Goal: Check status: Check status

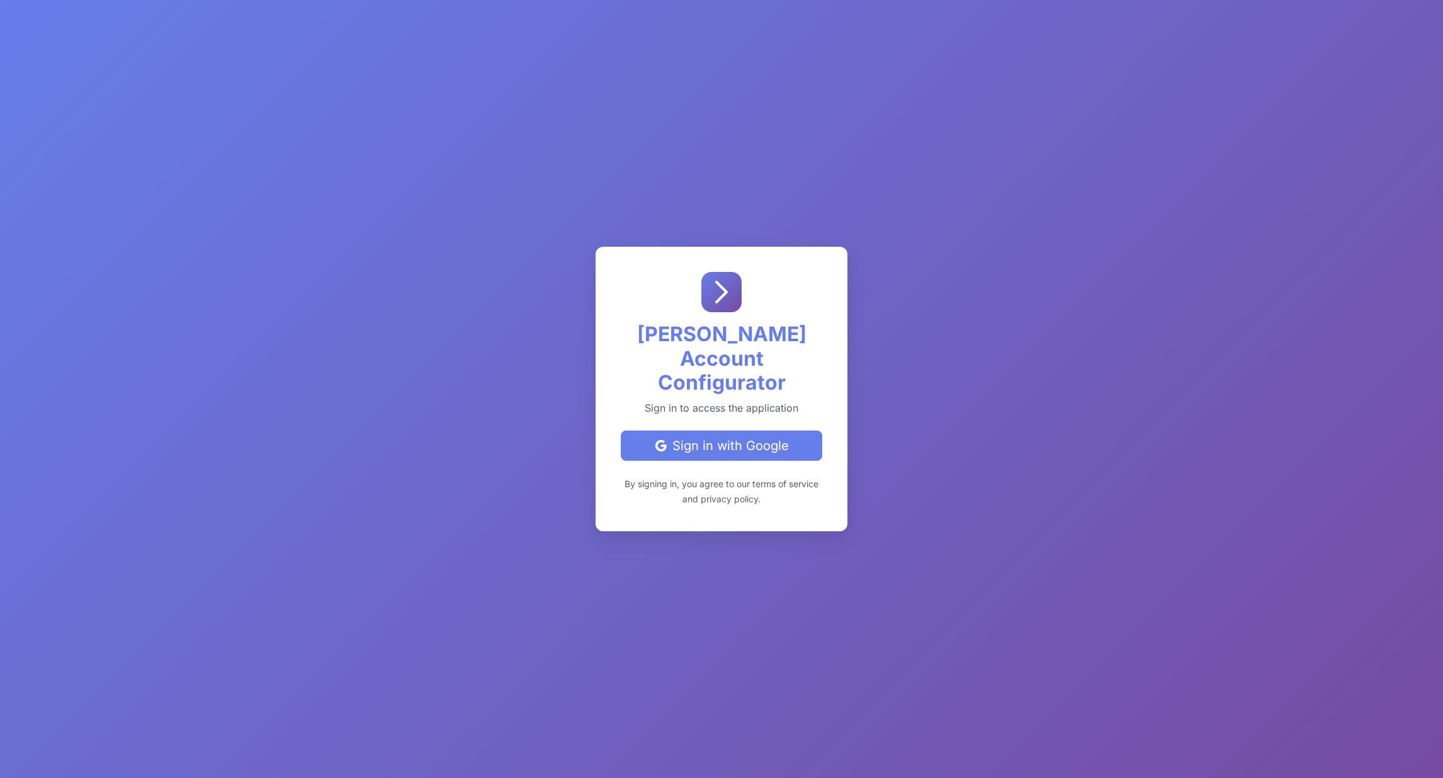
click at [724, 436] on div "Sign in with Google" at bounding box center [721, 445] width 180 height 19
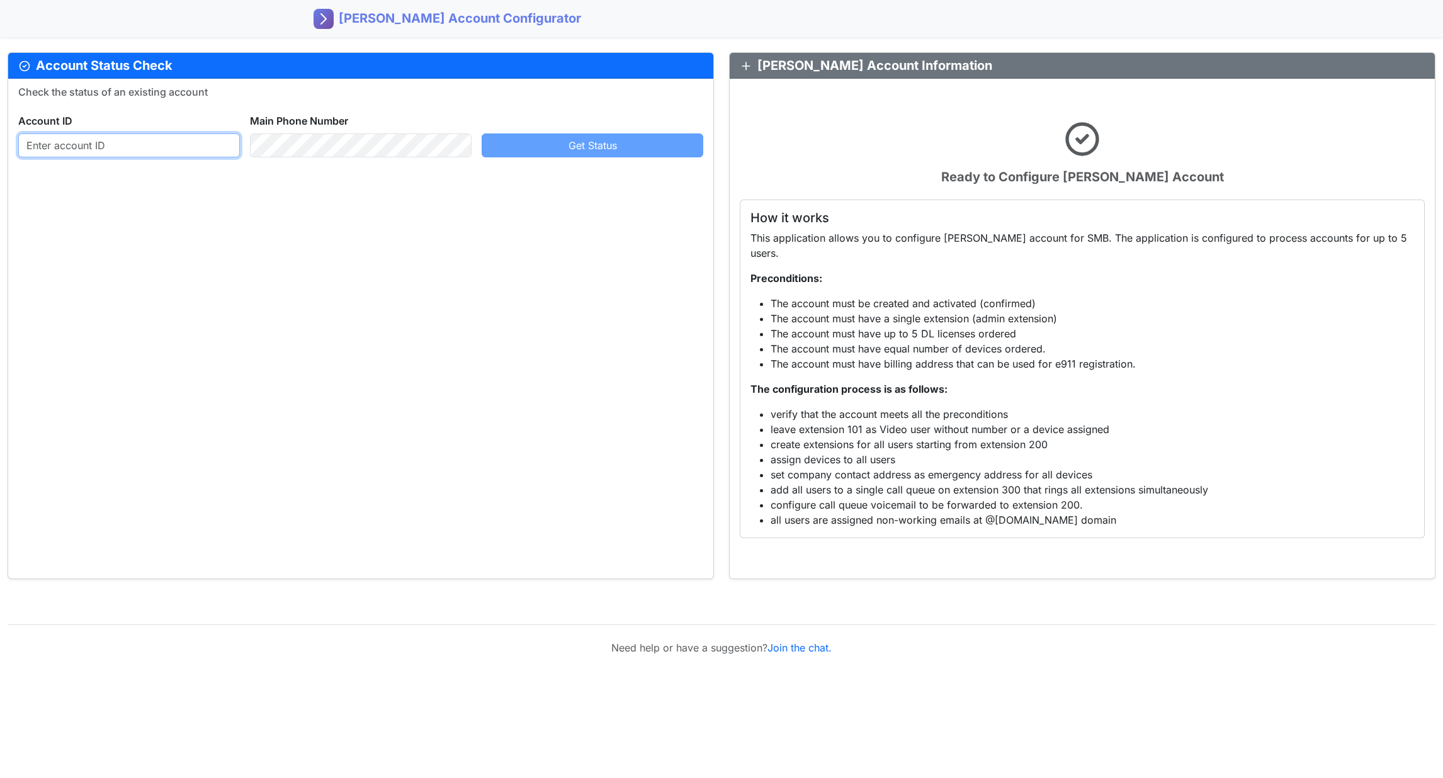
click at [155, 140] on input "text" at bounding box center [129, 145] width 222 height 24
paste input "403438846004"
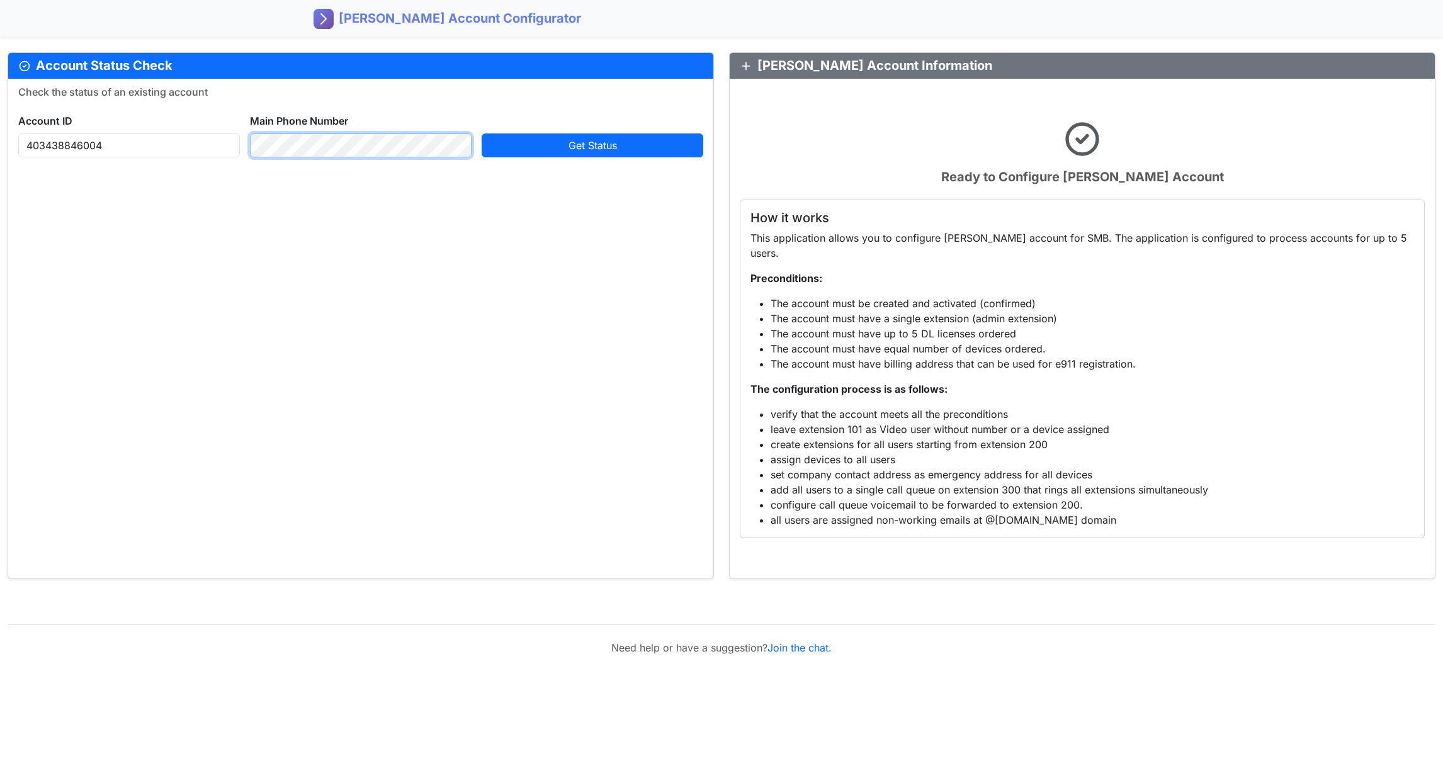
click at [482, 133] on button "Get Status" at bounding box center [593, 145] width 222 height 24
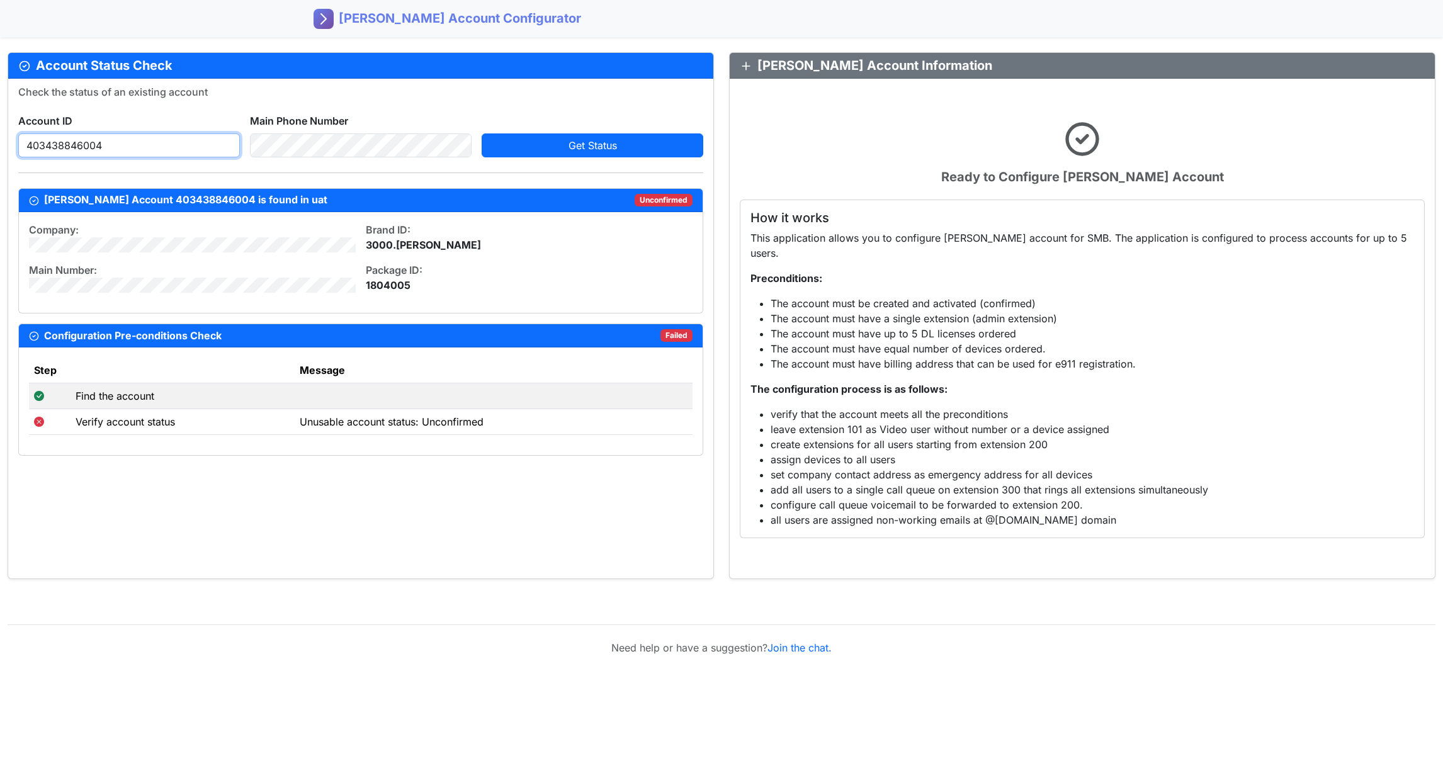
drag, startPoint x: 172, startPoint y: 148, endPoint x: -26, endPoint y: 137, distance: 198.6
click at [0, 137] on html "REX Account Configurator Account Status Check Check the status of an existing a…" at bounding box center [721, 389] width 1443 height 778
paste input "8"
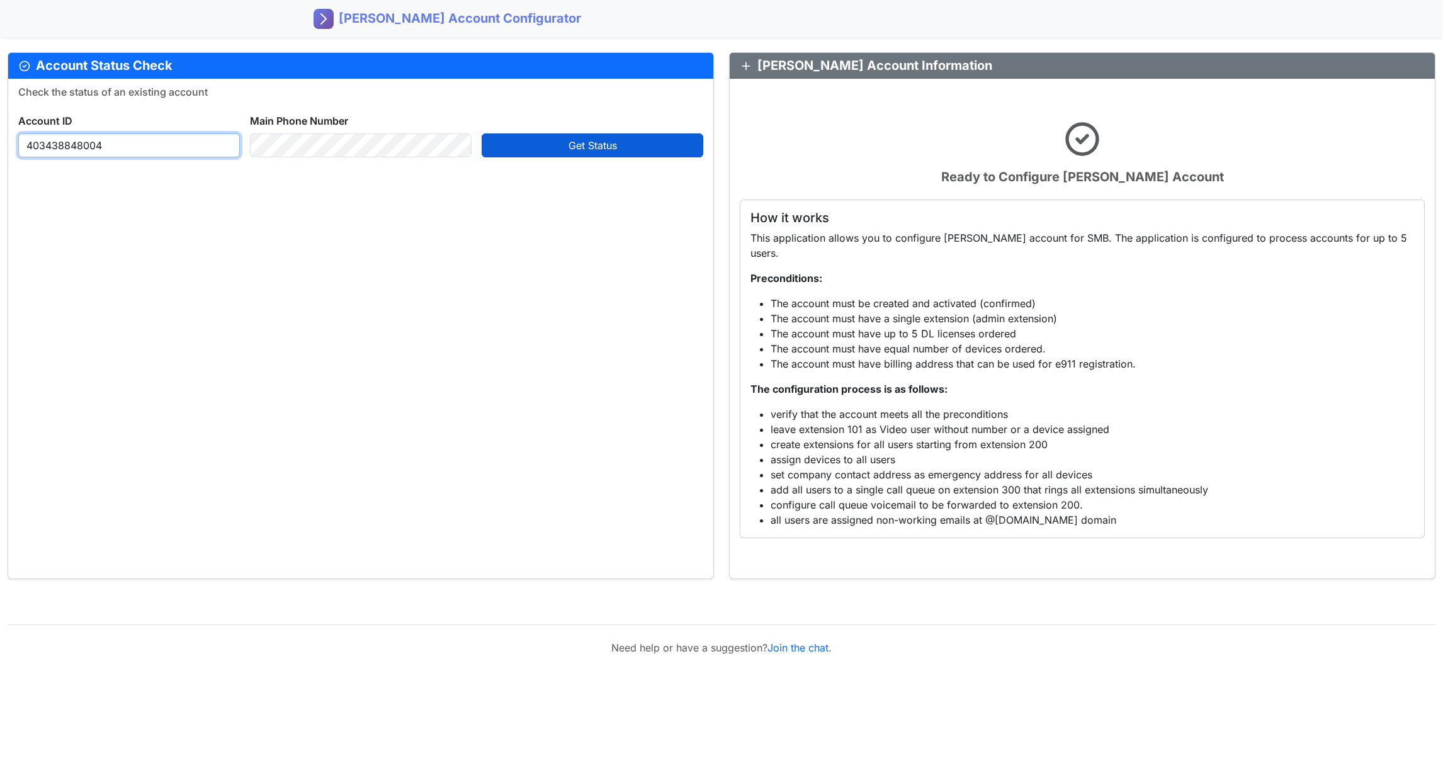
type input "403438848004"
click at [595, 147] on span "Get Status" at bounding box center [592, 145] width 48 height 13
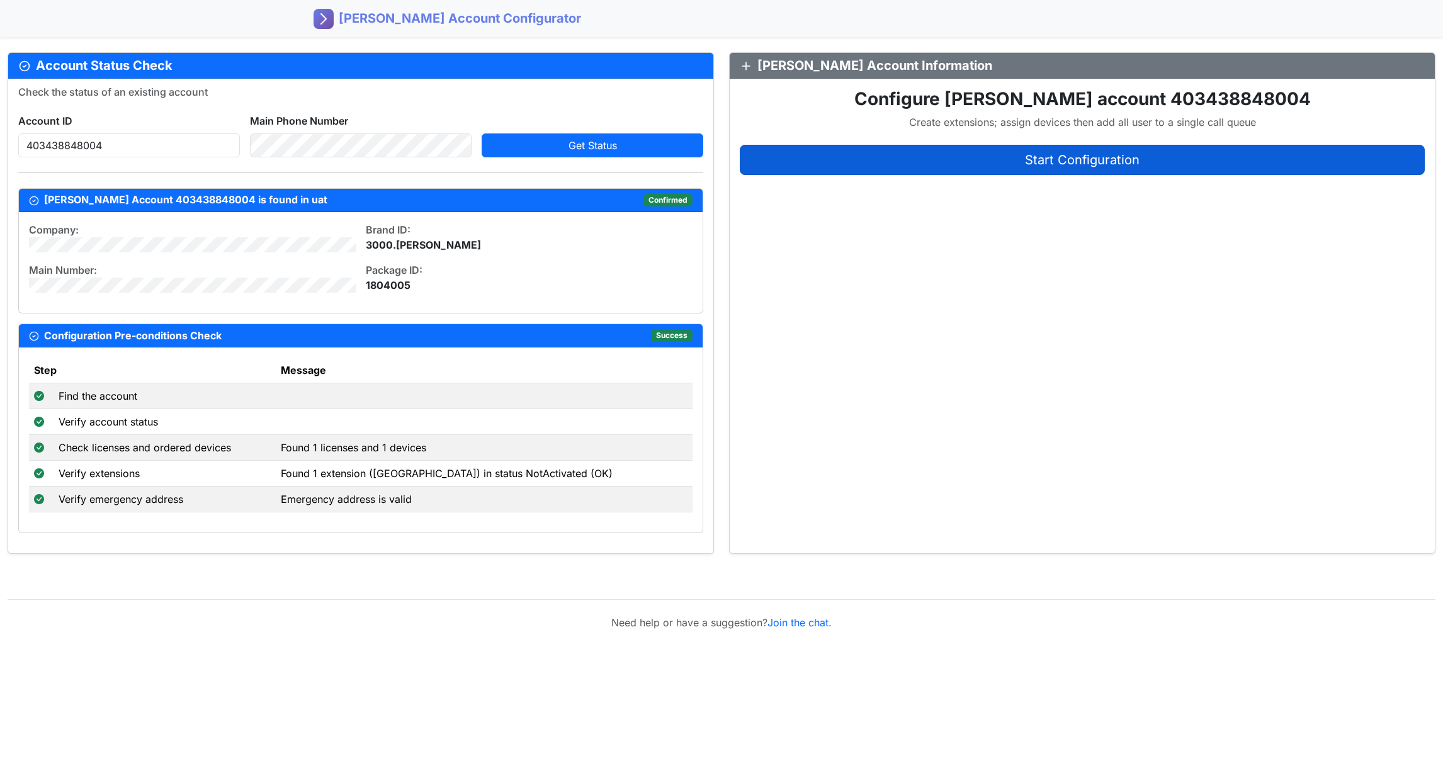
click at [1069, 161] on span "Start Configuration" at bounding box center [1082, 159] width 115 height 15
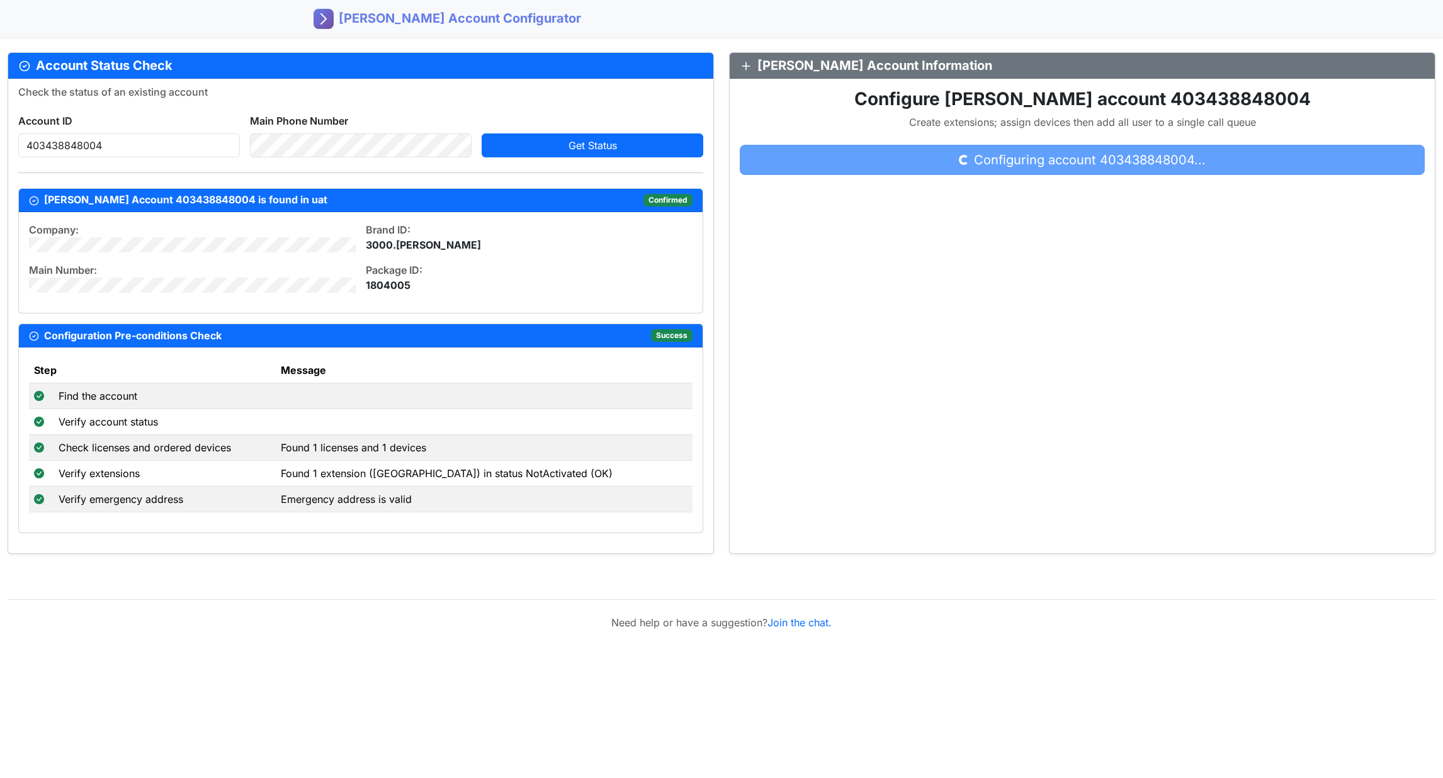
click at [1029, 632] on div "Need help or have a suggestion? Join the chat." at bounding box center [721, 607] width 1443 height 76
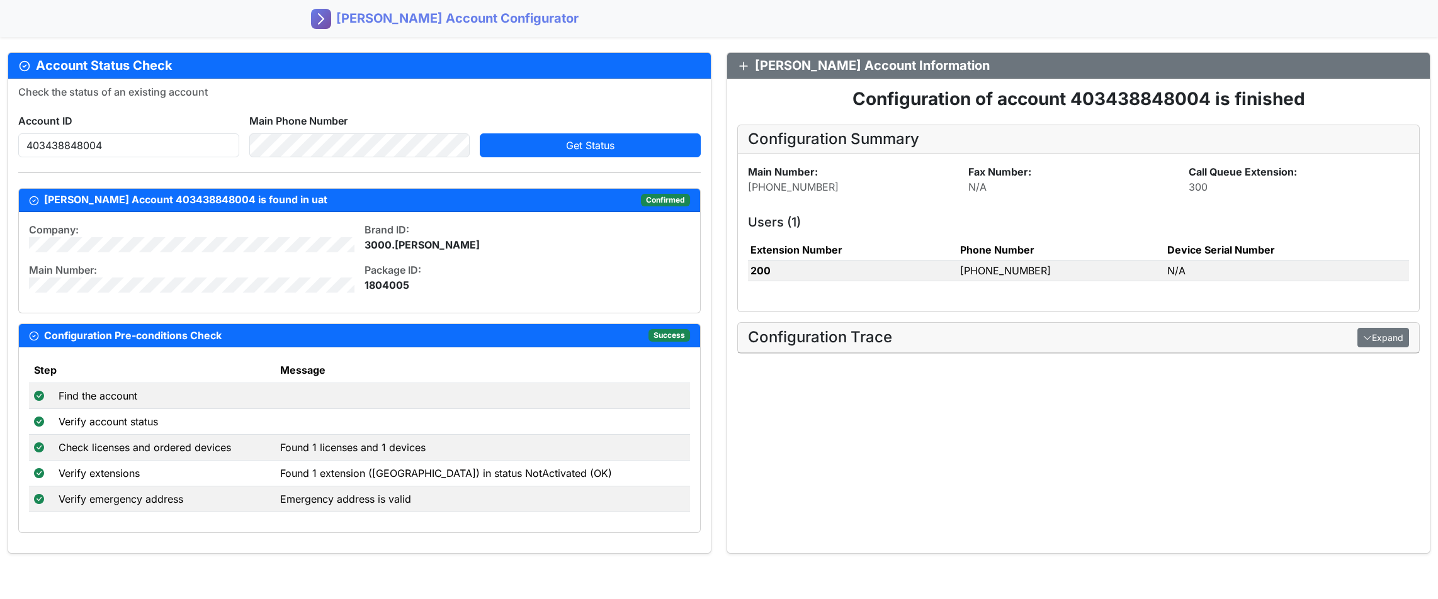
click at [1382, 339] on button "Expand" at bounding box center [1383, 338] width 52 height 20
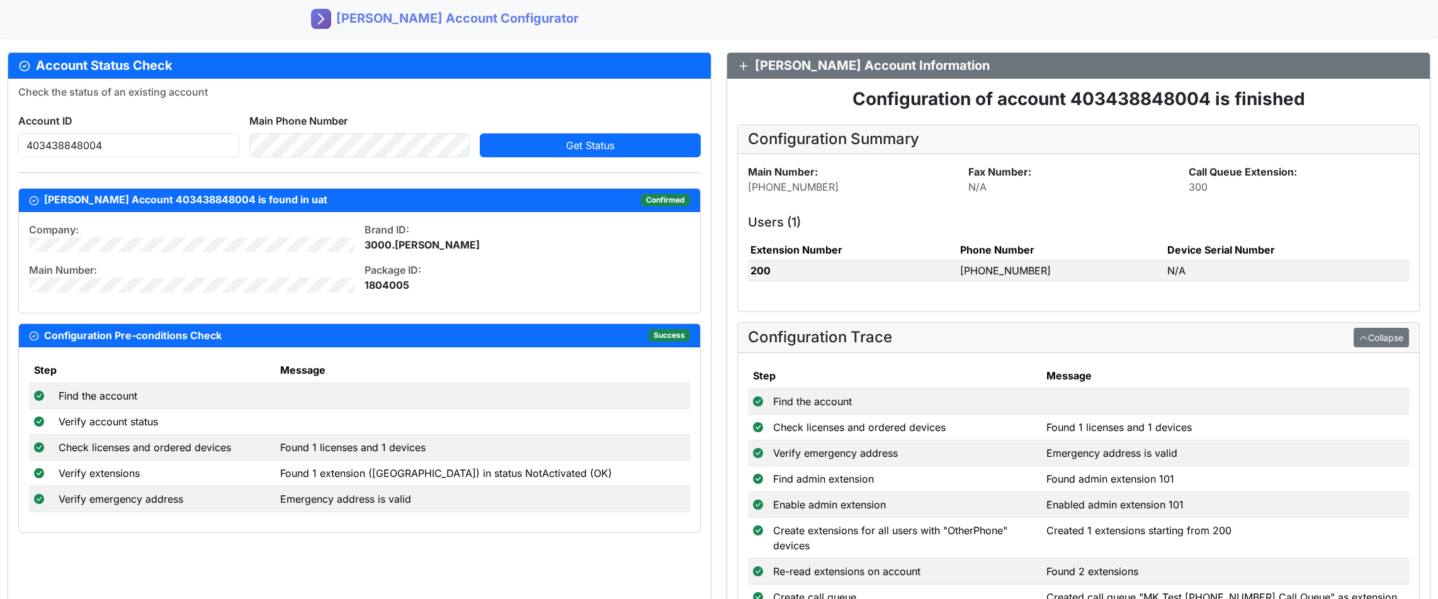
click at [1387, 333] on button "Collapse" at bounding box center [1380, 338] width 55 height 20
